Goal: Task Accomplishment & Management: Manage account settings

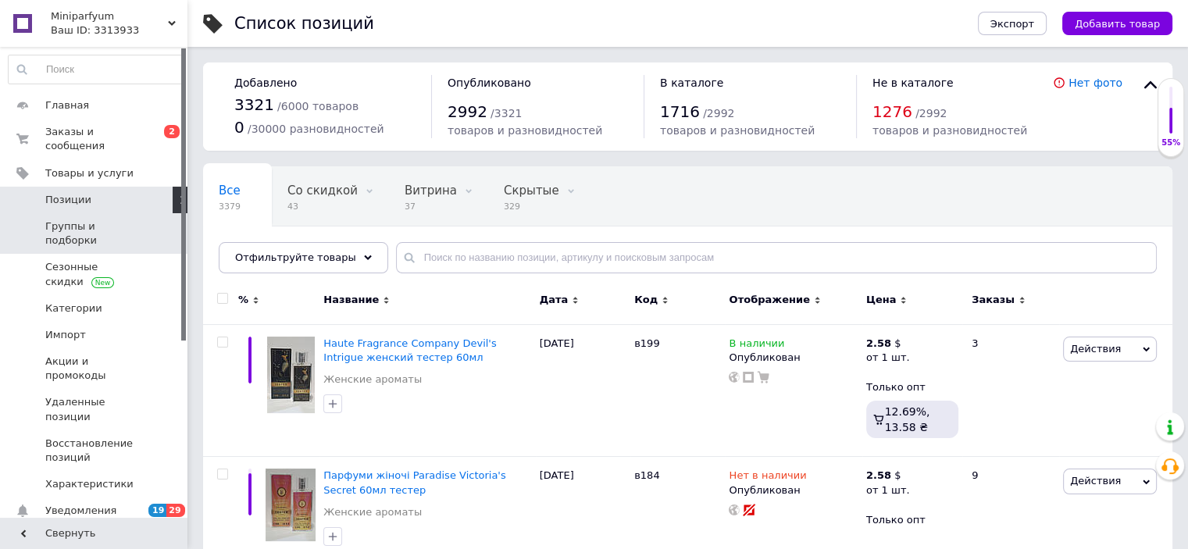
click at [74, 219] on span "Группы и подборки" at bounding box center [94, 233] width 99 height 28
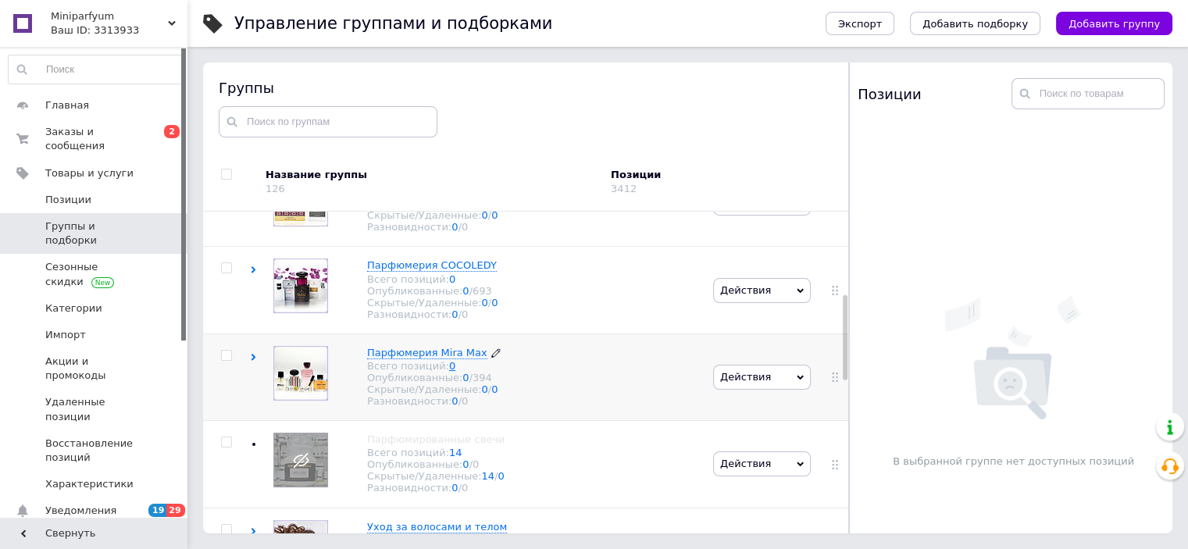
scroll to position [312, 0]
click at [405, 269] on span "Парфюмерия COCOLEDY" at bounding box center [432, 264] width 130 height 12
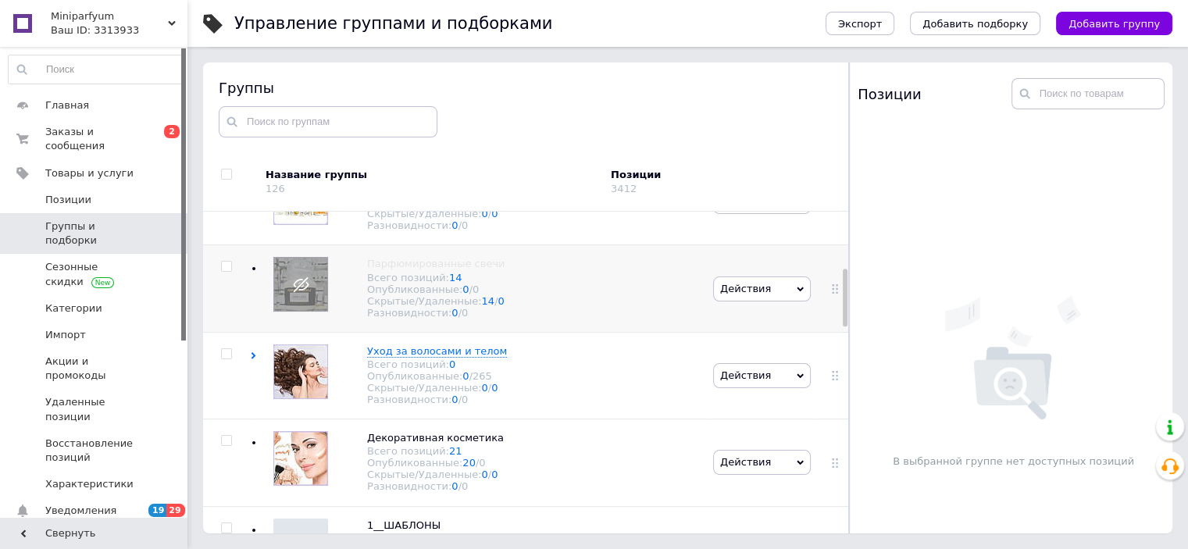
click at [218, 332] on div at bounding box center [226, 288] width 47 height 87
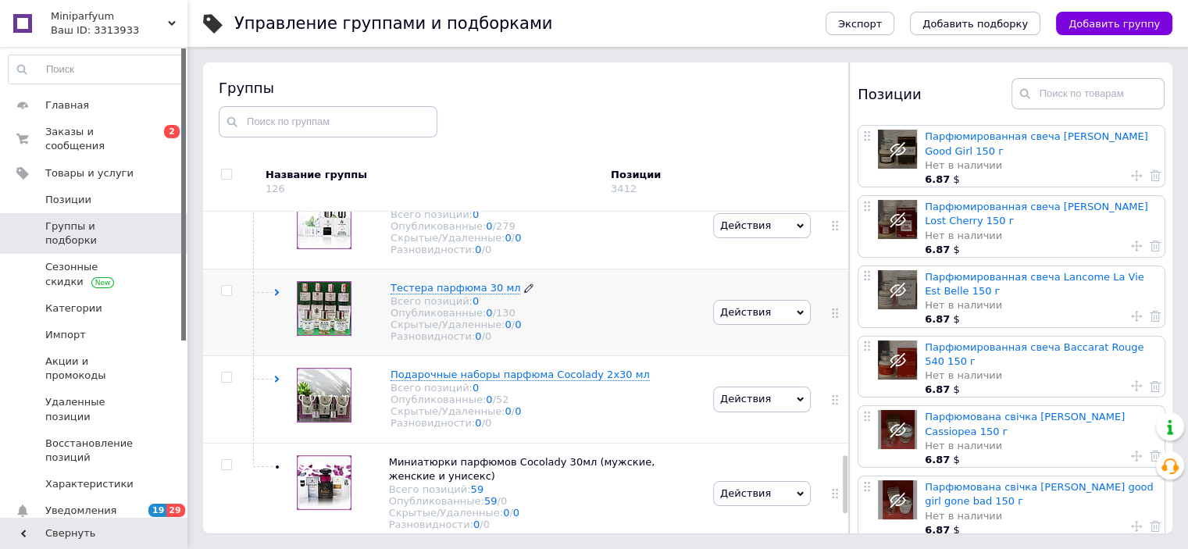
scroll to position [1471, 0]
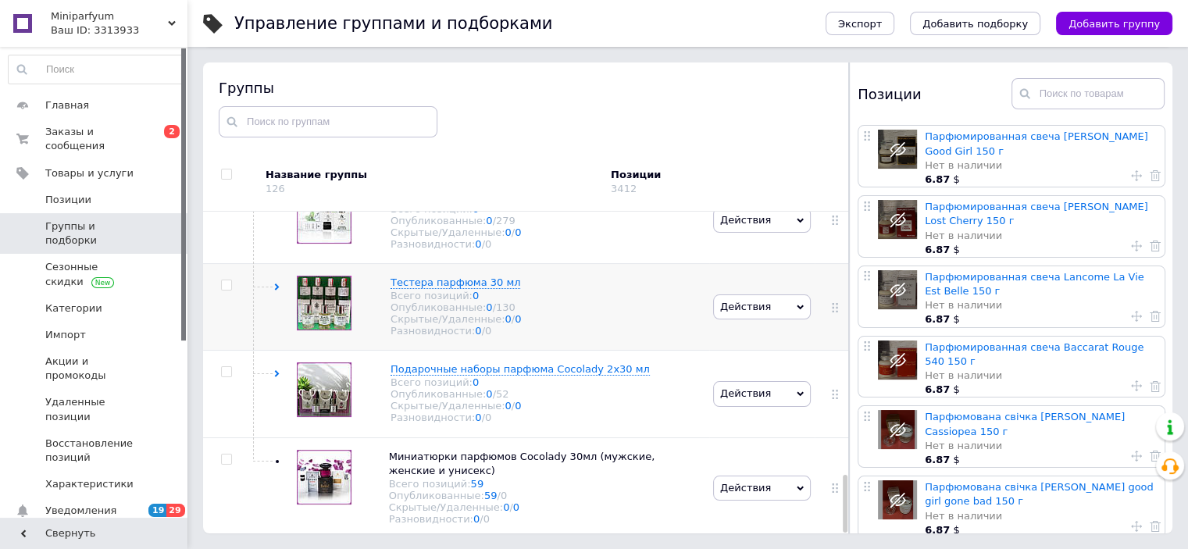
click at [366, 326] on div "Тестера парфюма 30 мл Всего позиций: 0 Опубликованные: 0 / 130 Скрытые/Удаленны…" at bounding box center [479, 306] width 459 height 87
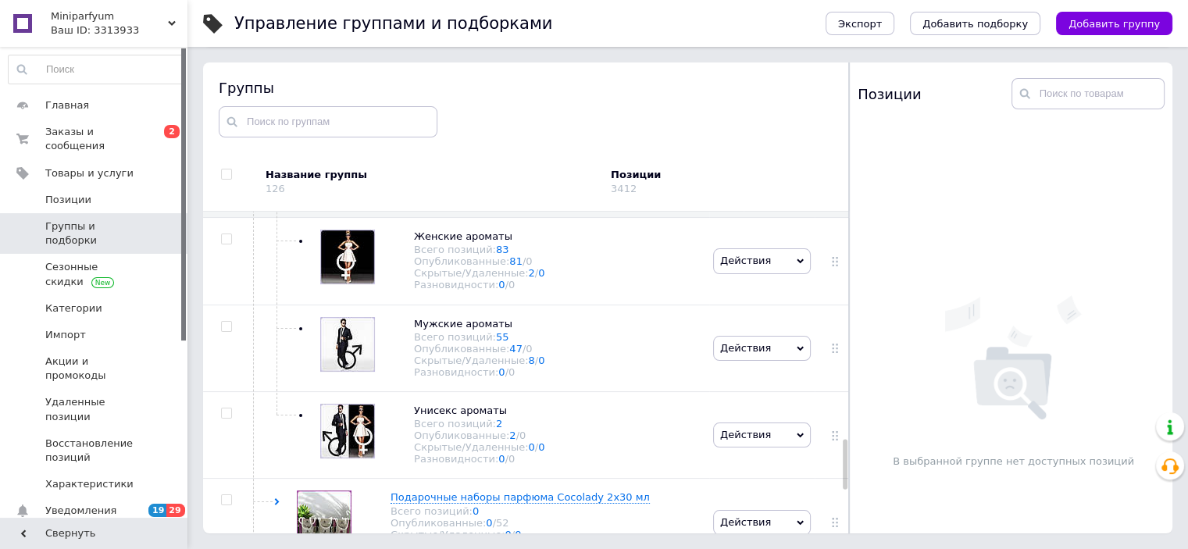
click at [0, 0] on icon at bounding box center [0, 0] width 0 height 0
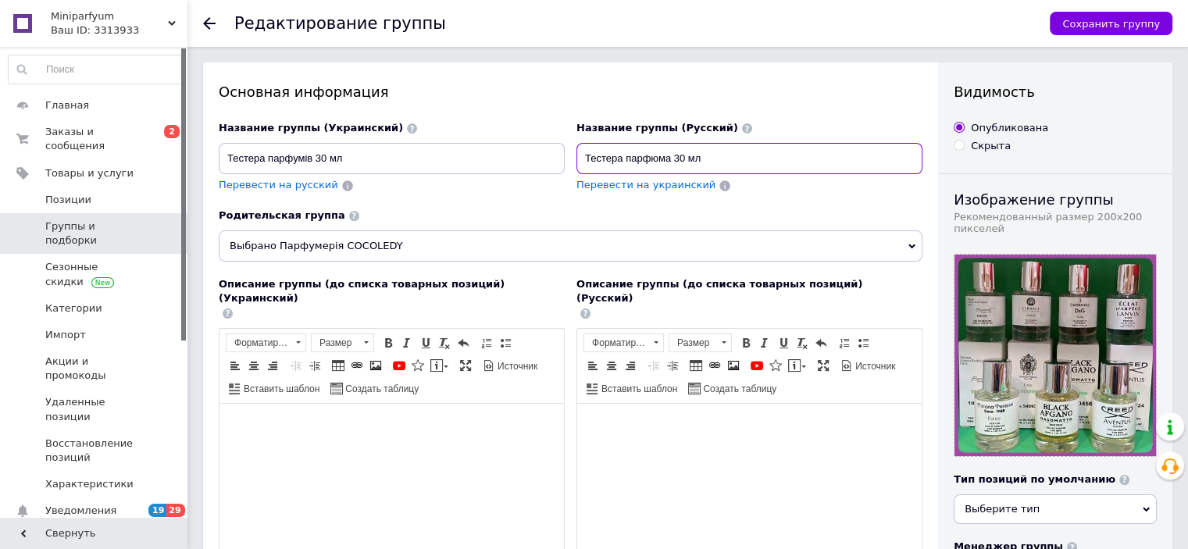
click at [677, 159] on input "Тестера парфюма 30 мл" at bounding box center [749, 158] width 346 height 31
click at [675, 155] on input "Тестера парфюма 30 мл" at bounding box center [749, 158] width 346 height 31
paste input "Cocolady"
type input "Тестера парфюма Cocolady 30 мл"
click at [645, 190] on span "Перевести на украинский" at bounding box center [645, 185] width 139 height 12
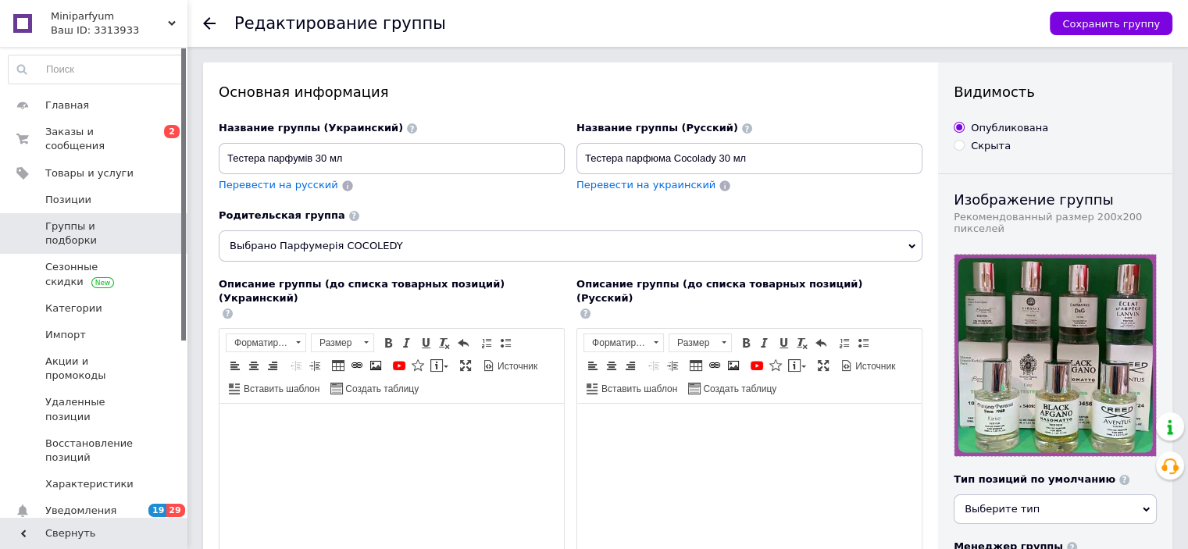
click at [640, 184] on span "Перевести на украинский" at bounding box center [645, 185] width 139 height 12
click at [316, 159] on input "Тестера парфумів 30 мл" at bounding box center [392, 158] width 346 height 31
paste input "Cocolady"
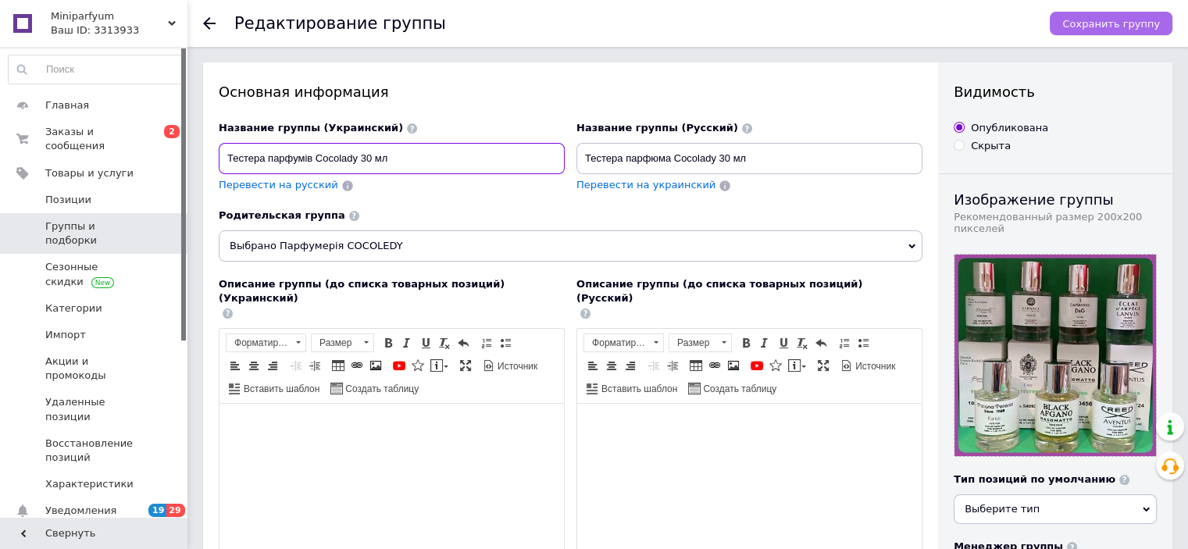
type input "Тестера парфумів Cocolady 30 мл"
click at [1114, 23] on span "Сохранить группу" at bounding box center [1111, 24] width 98 height 12
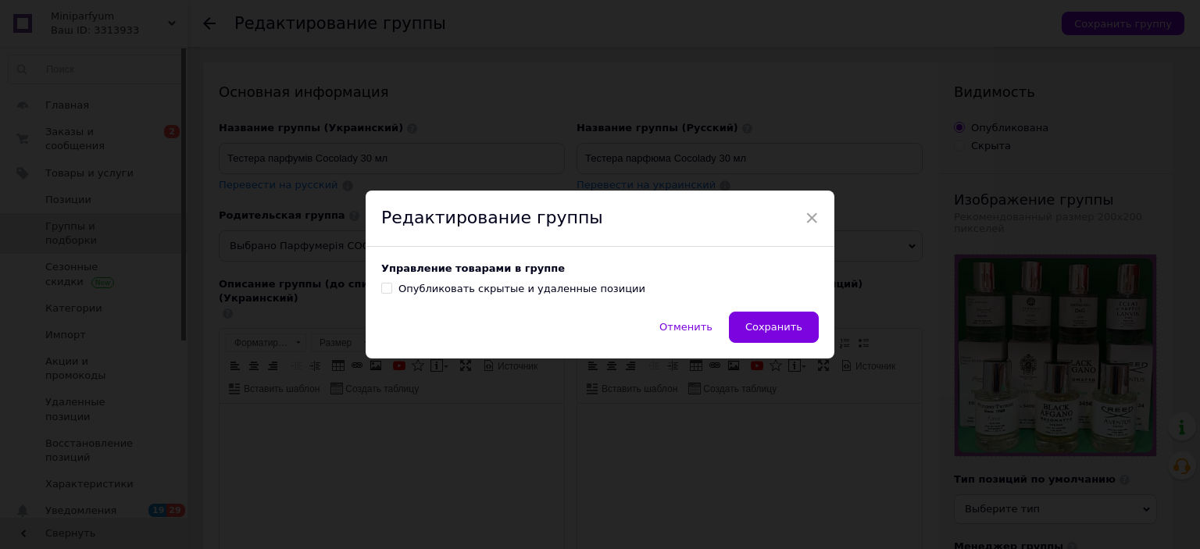
drag, startPoint x: 805, startPoint y: 328, endPoint x: 778, endPoint y: 272, distance: 62.5
click at [804, 328] on button "Сохранить" at bounding box center [774, 327] width 90 height 31
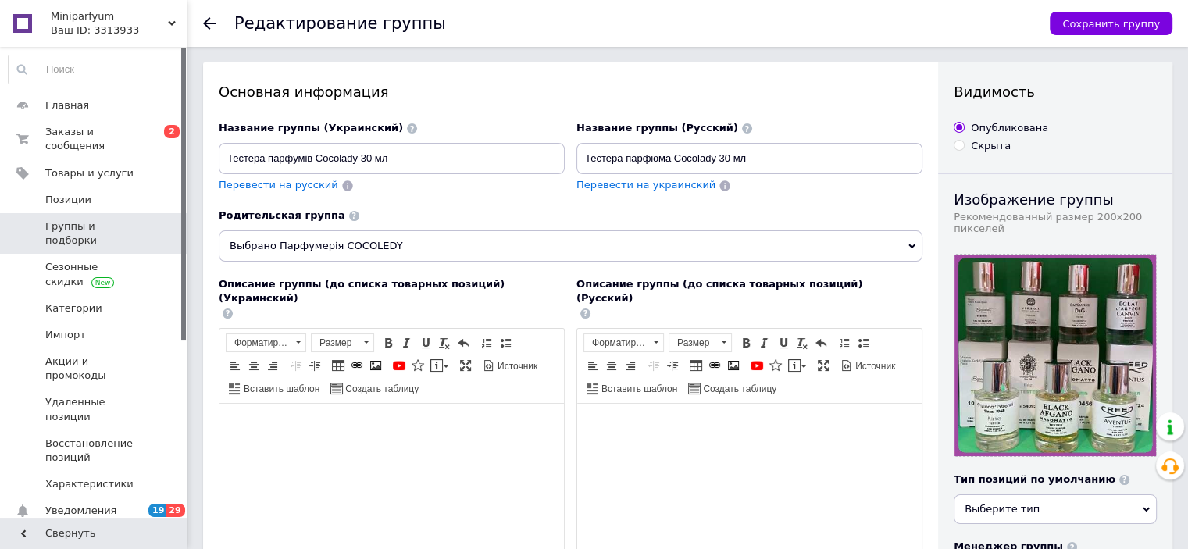
drag, startPoint x: 161, startPoint y: 30, endPoint x: 169, endPoint y: 27, distance: 8.4
click at [169, 27] on div "Ваш ID: 3313933" at bounding box center [119, 30] width 137 height 14
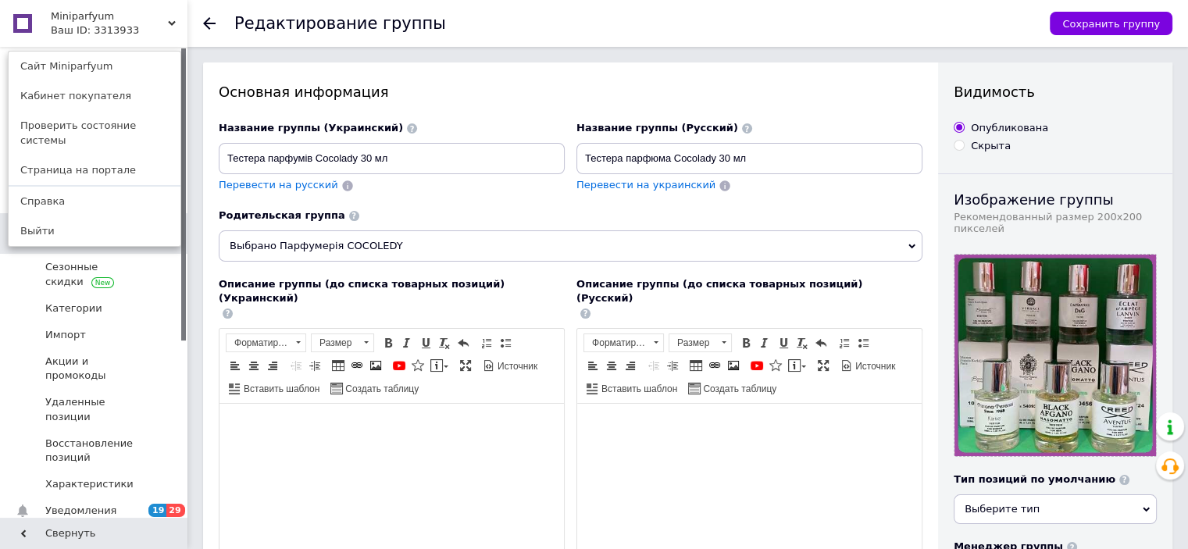
click at [169, 23] on icon at bounding box center [172, 24] width 8 height 8
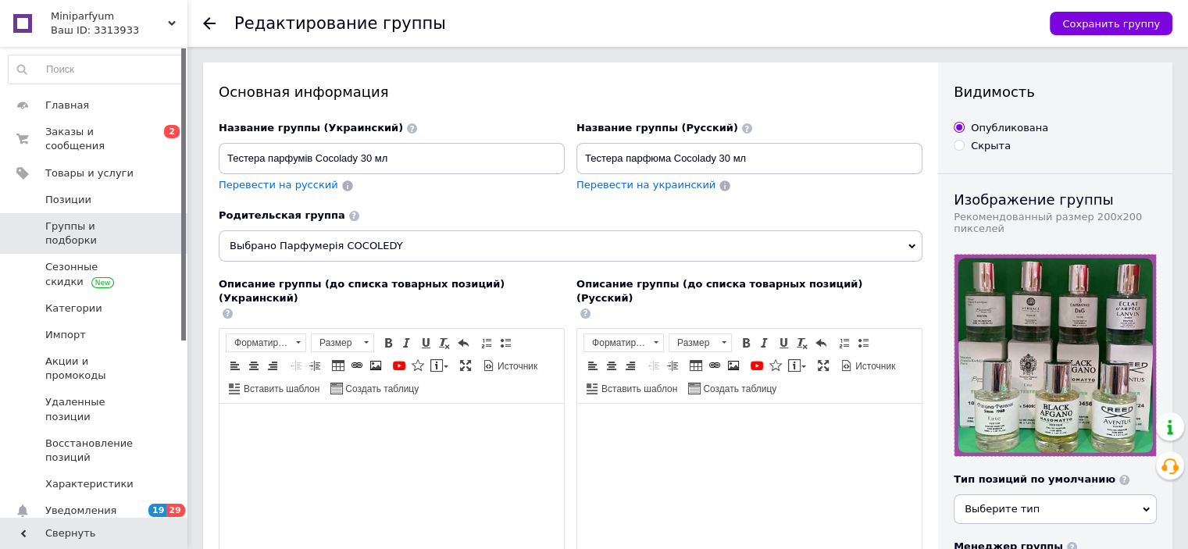
click at [172, 20] on icon at bounding box center [172, 24] width 8 height 8
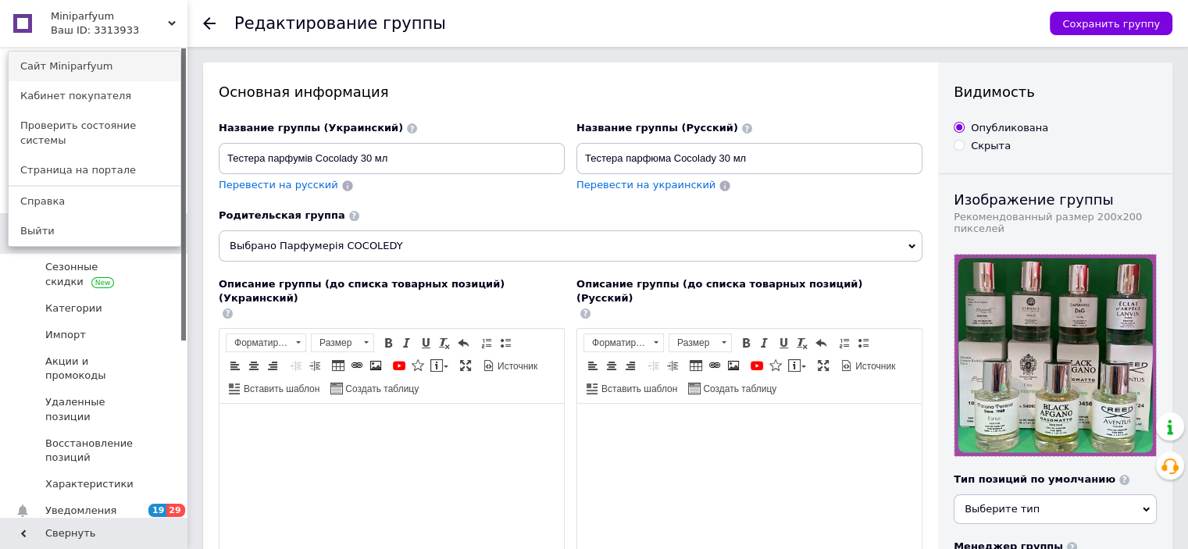
click at [106, 65] on link "Сайт Miniparfyum" at bounding box center [95, 67] width 172 height 30
